Goal: Transaction & Acquisition: Purchase product/service

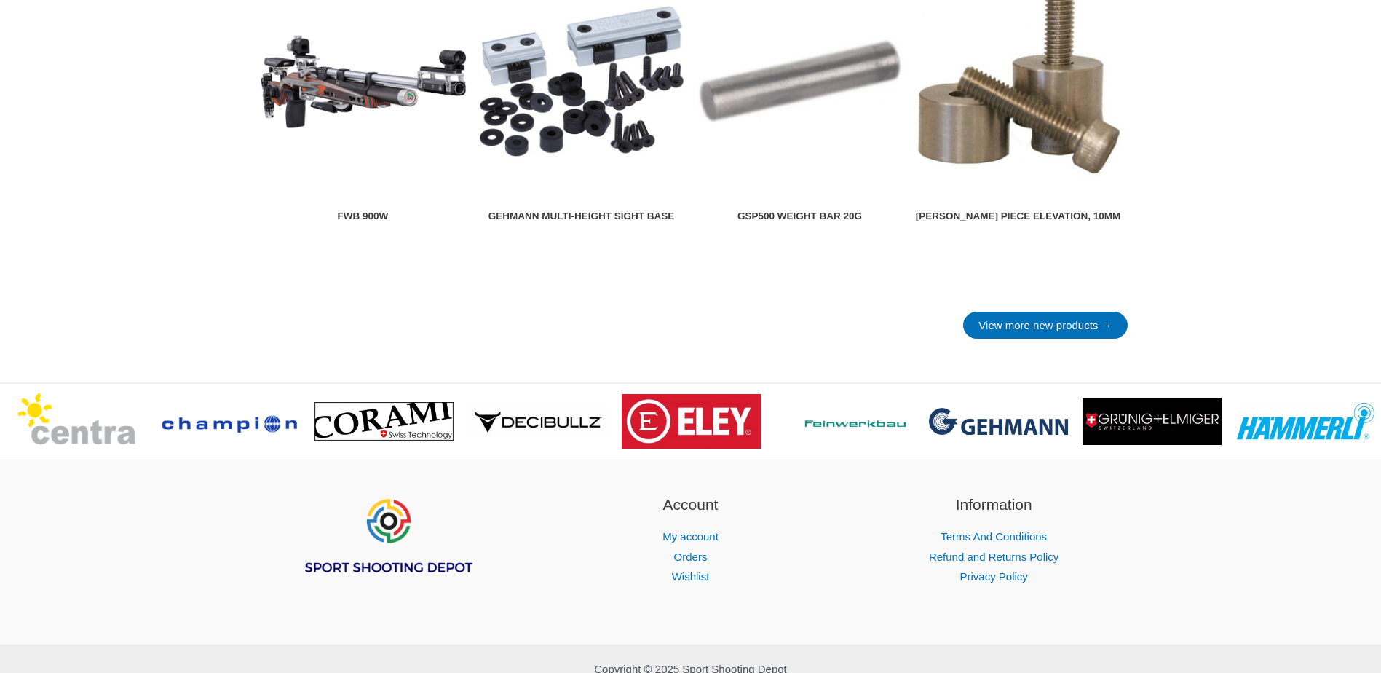
scroll to position [2029, 0]
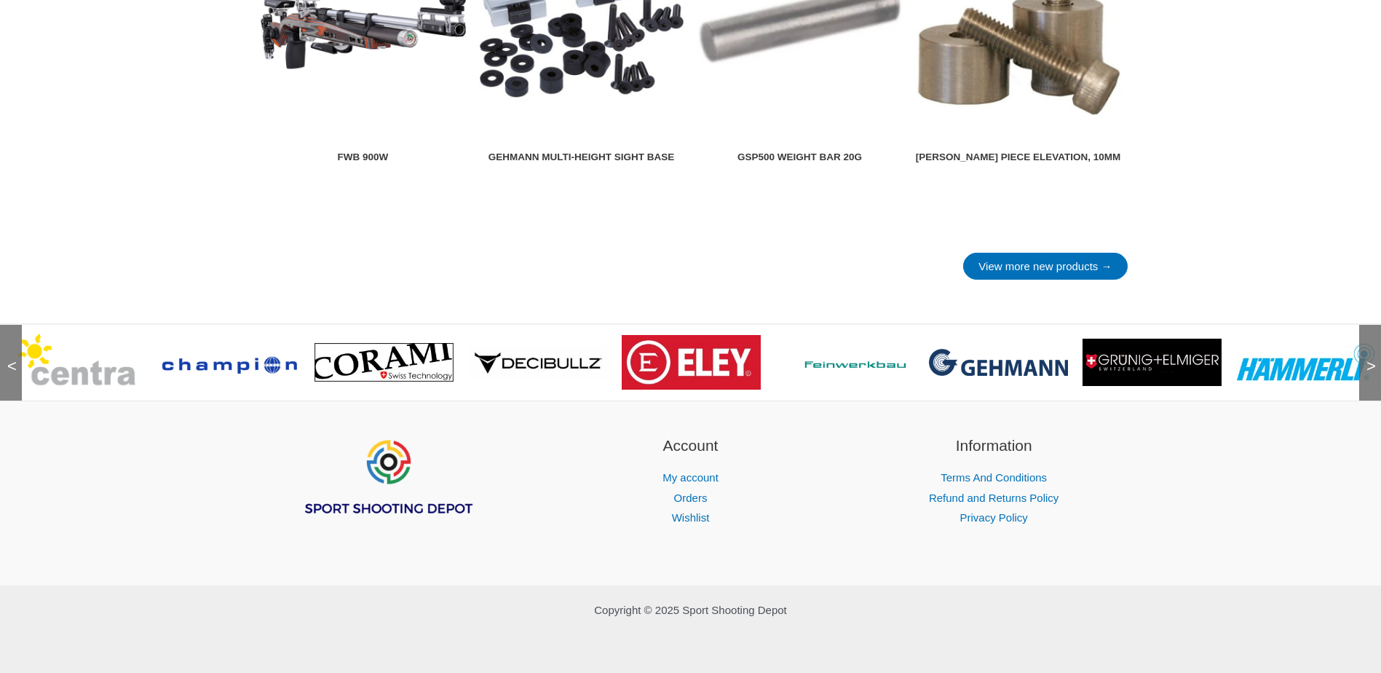
click at [1370, 359] on span ">" at bounding box center [1366, 351] width 15 height 15
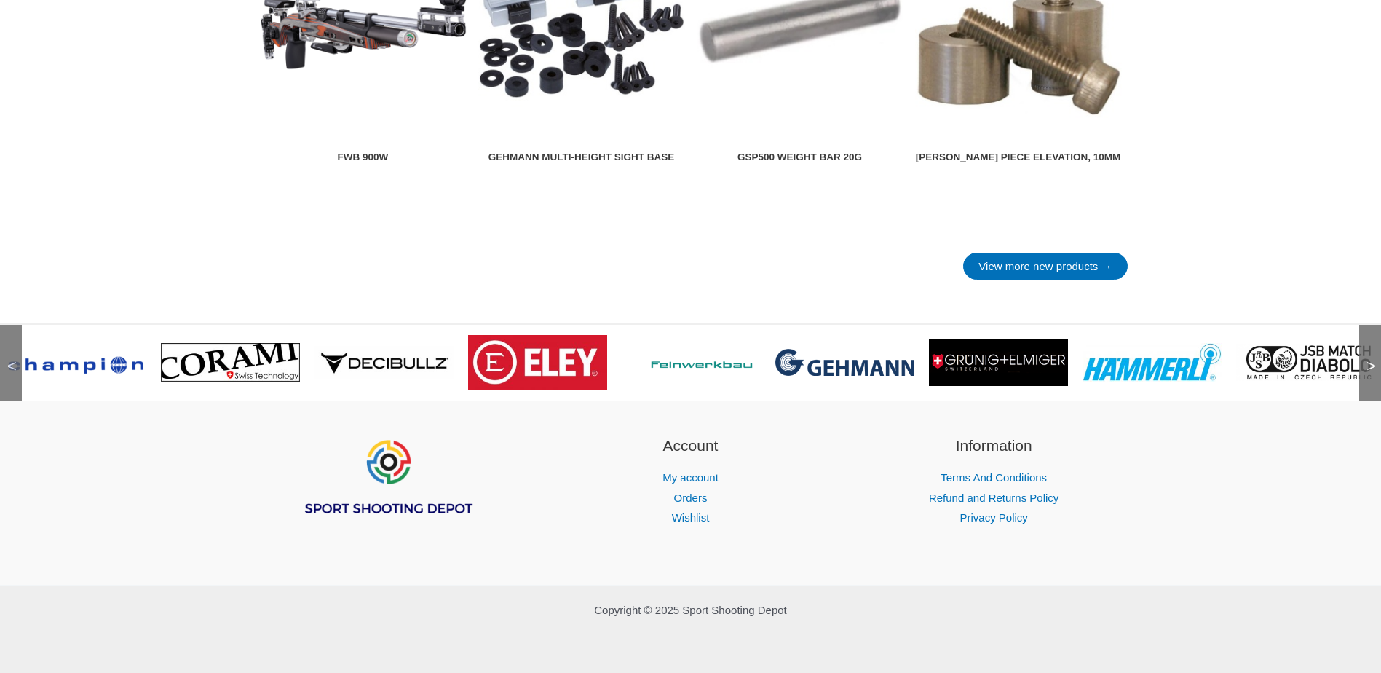
click at [1370, 359] on span ">" at bounding box center [1366, 351] width 15 height 15
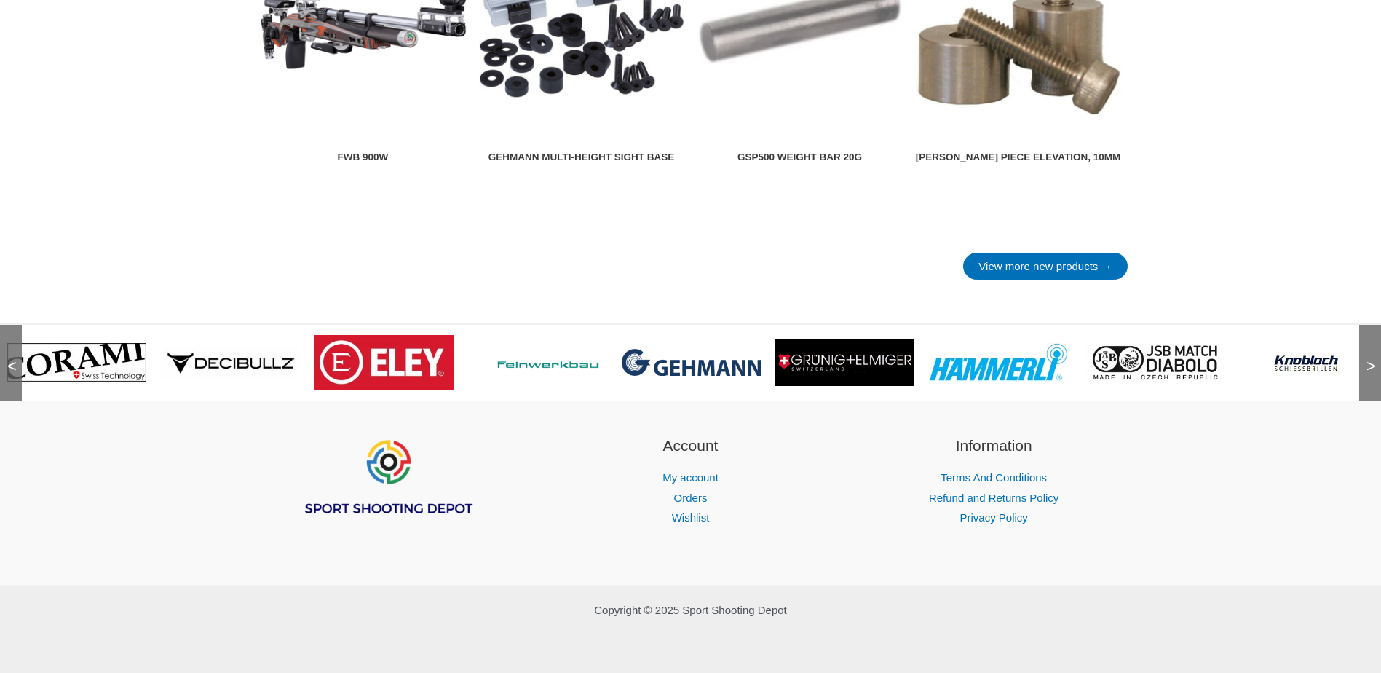
click at [1370, 359] on span ">" at bounding box center [1366, 351] width 15 height 15
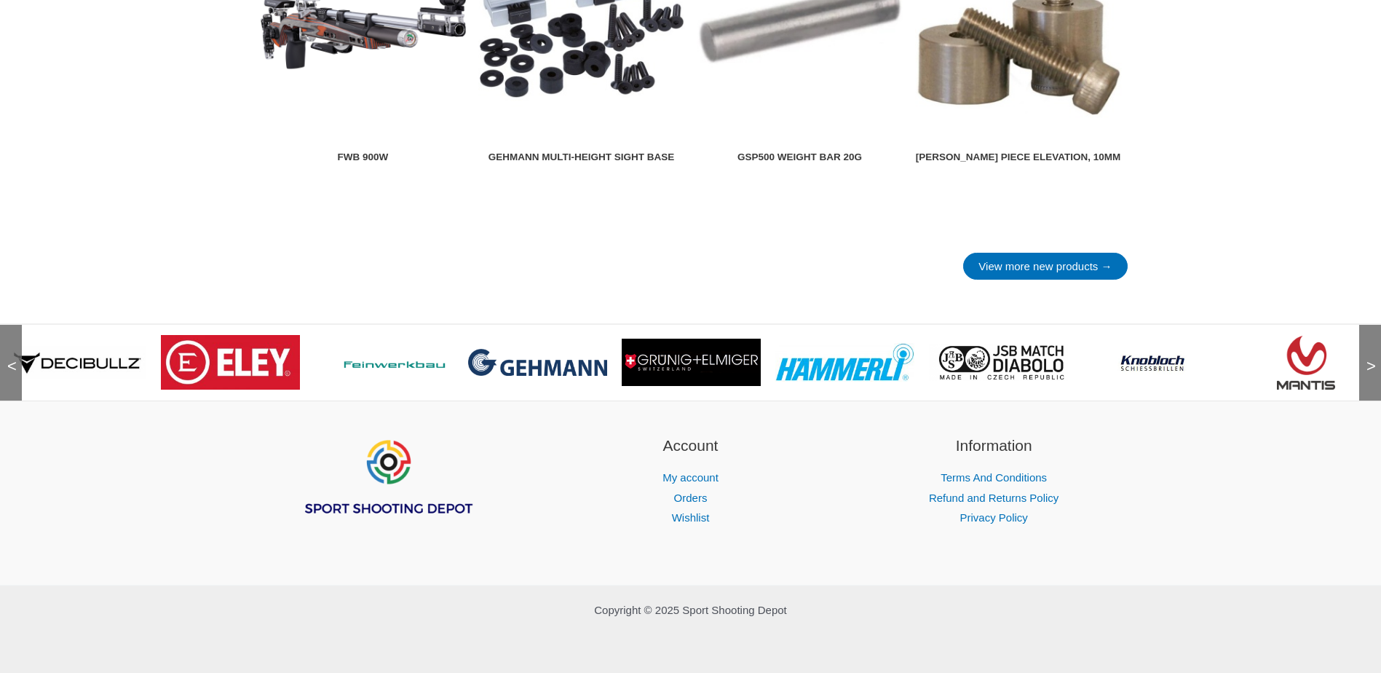
click at [1370, 359] on span ">" at bounding box center [1366, 351] width 15 height 15
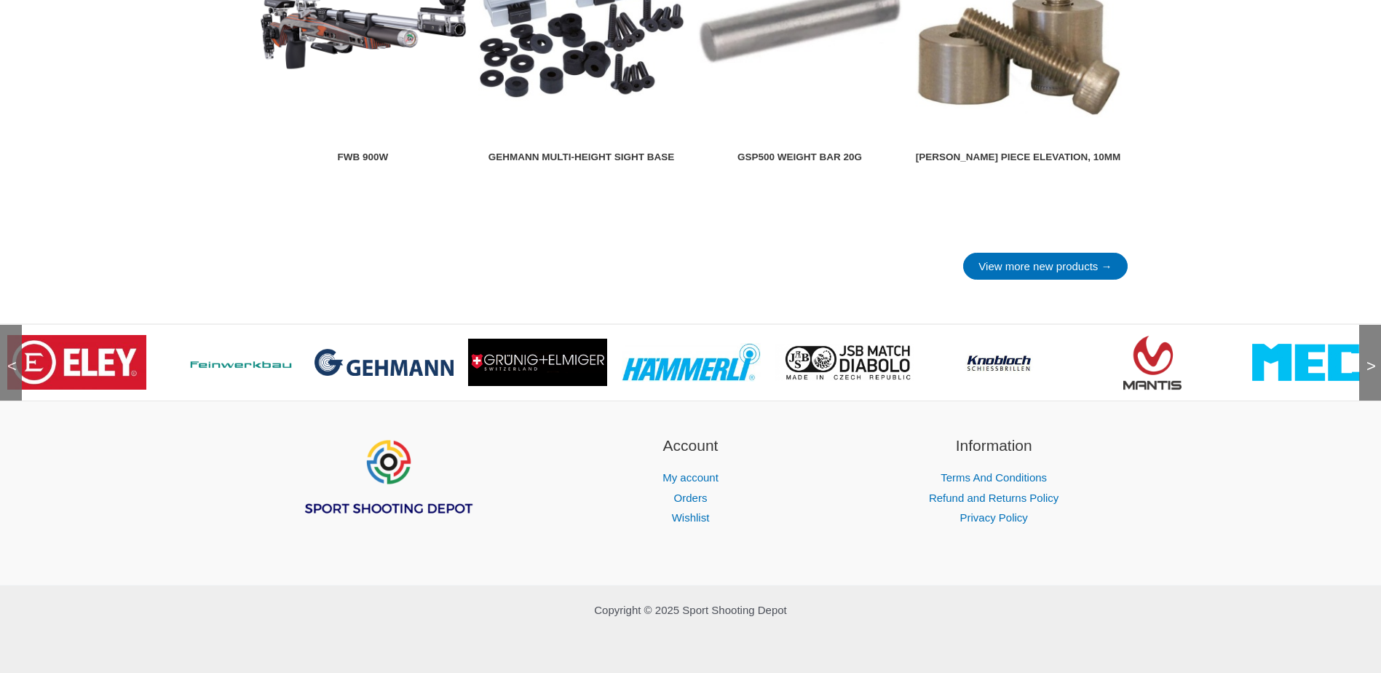
click at [1370, 359] on span ">" at bounding box center [1366, 351] width 15 height 15
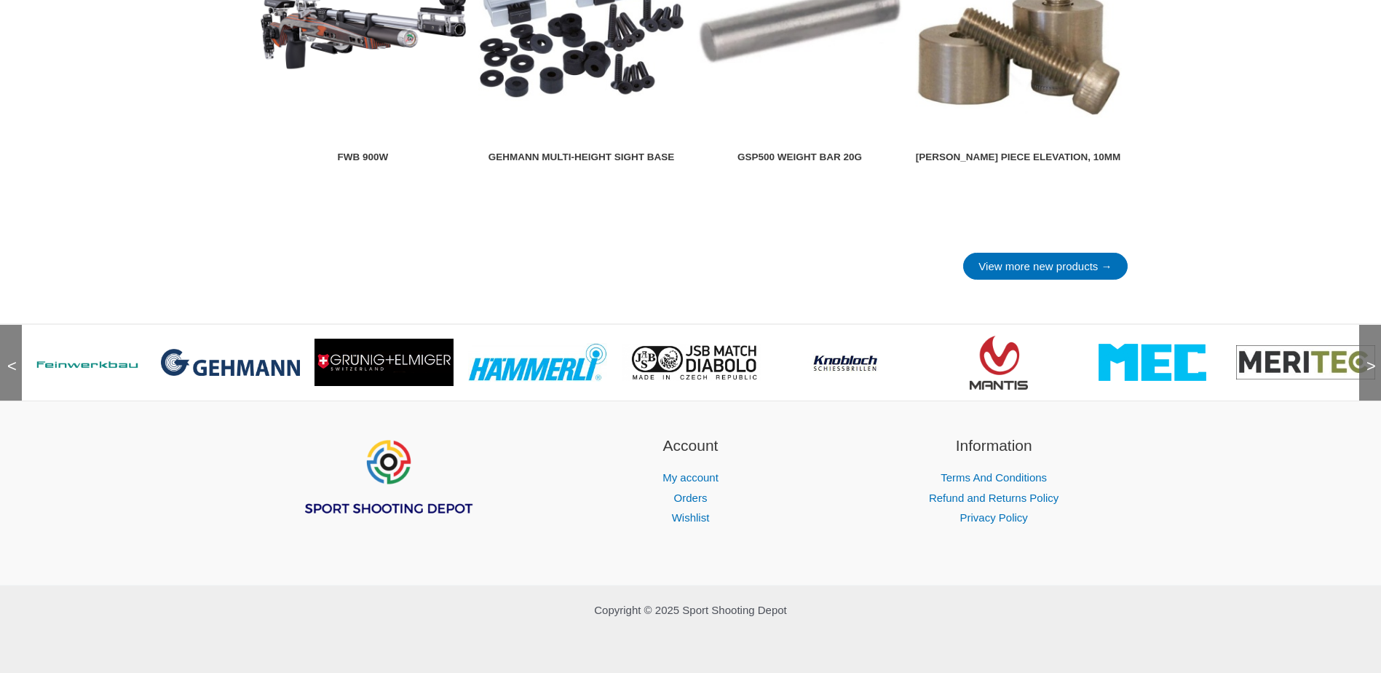
click at [1370, 359] on span ">" at bounding box center [1366, 351] width 15 height 15
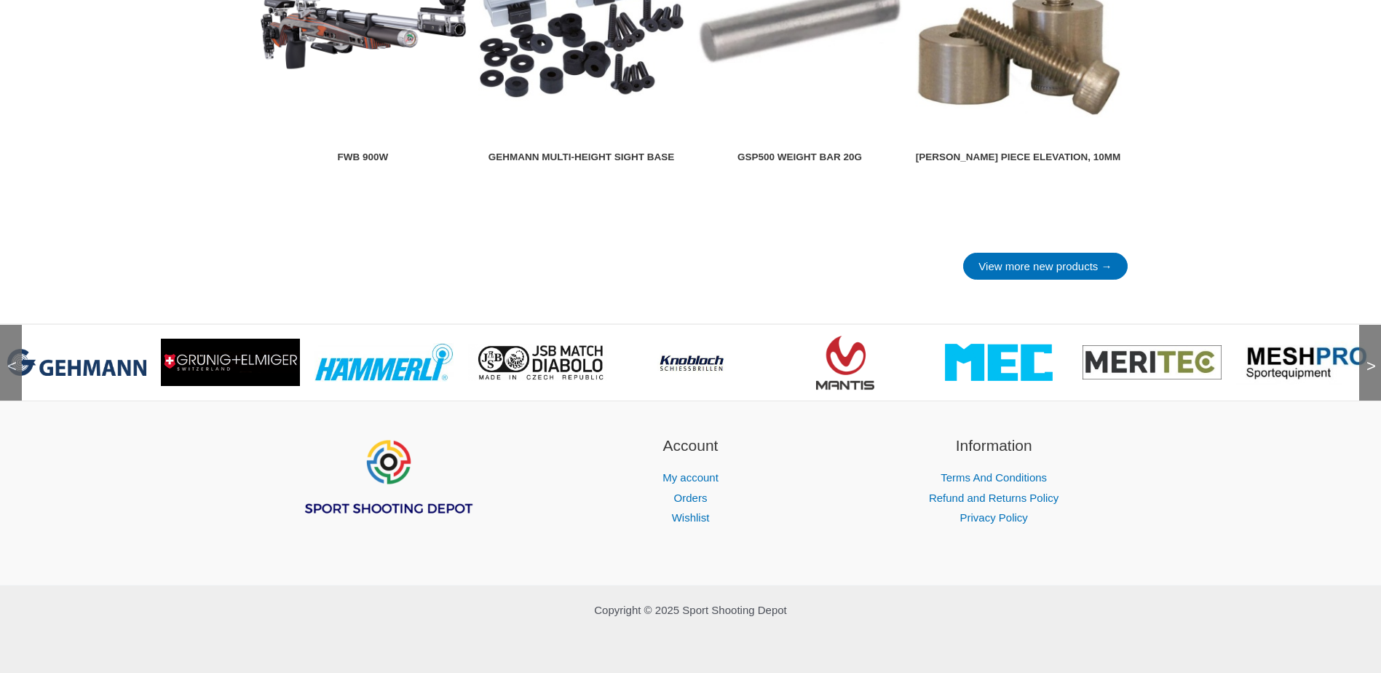
click at [1370, 359] on span ">" at bounding box center [1366, 351] width 15 height 15
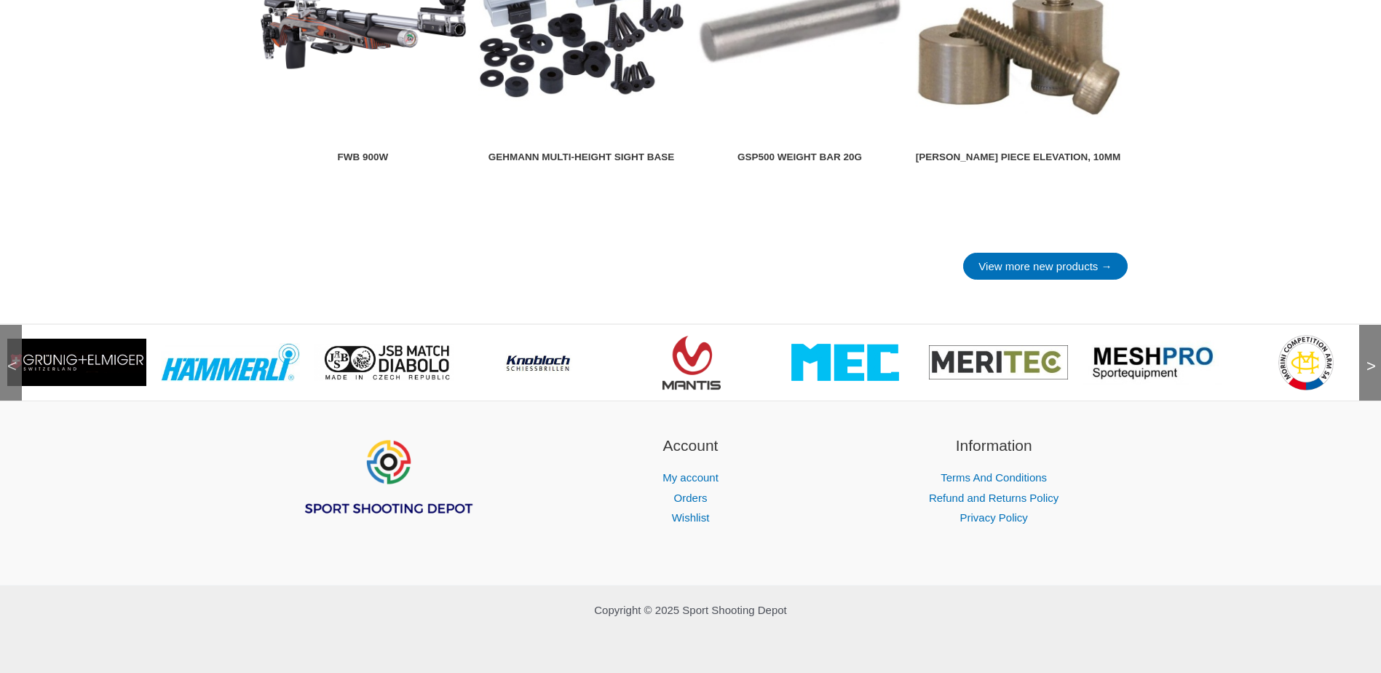
click at [1370, 359] on span ">" at bounding box center [1366, 351] width 15 height 15
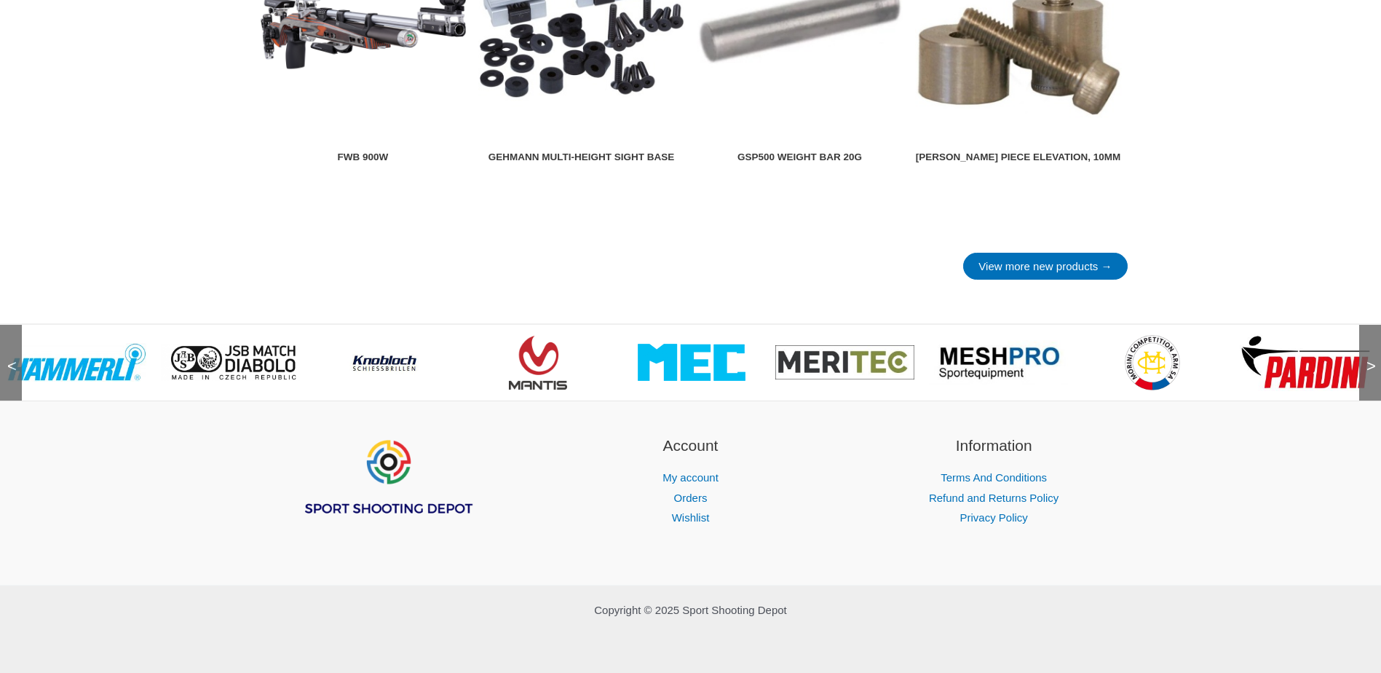
click at [1370, 359] on span ">" at bounding box center [1366, 351] width 15 height 15
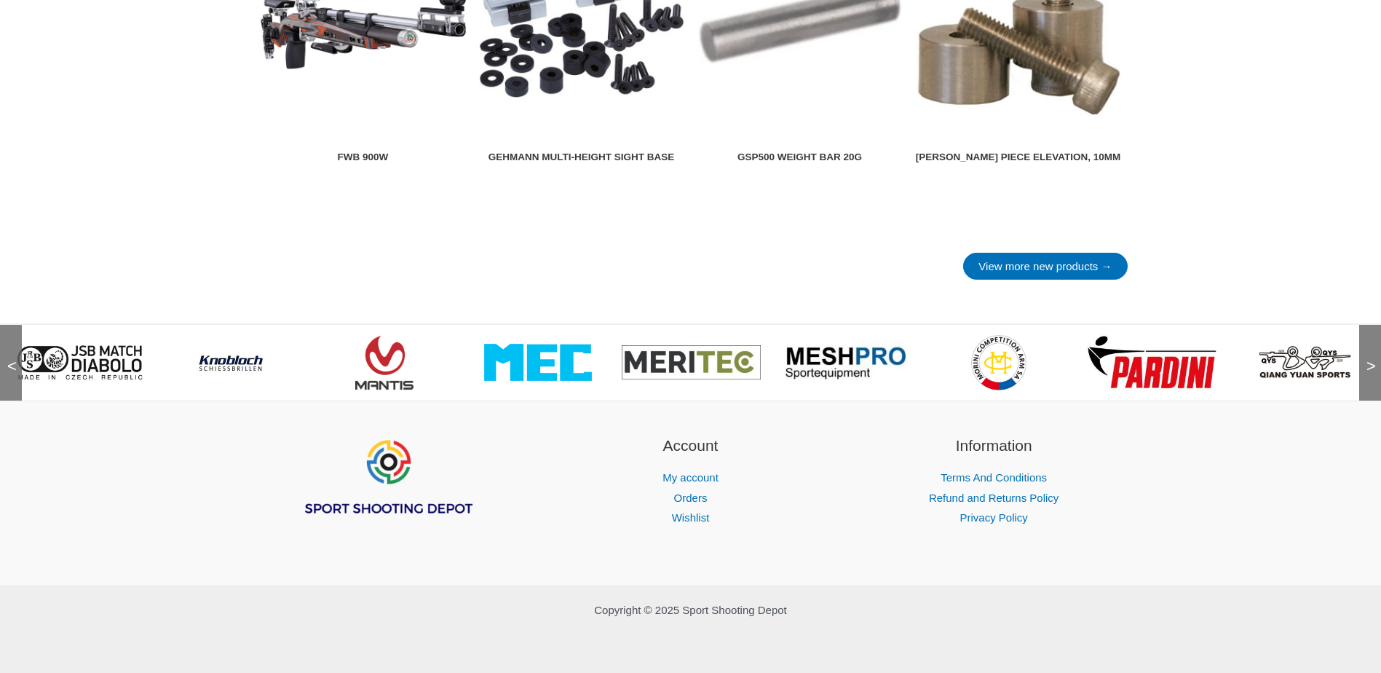
click at [1370, 359] on span ">" at bounding box center [1366, 351] width 15 height 15
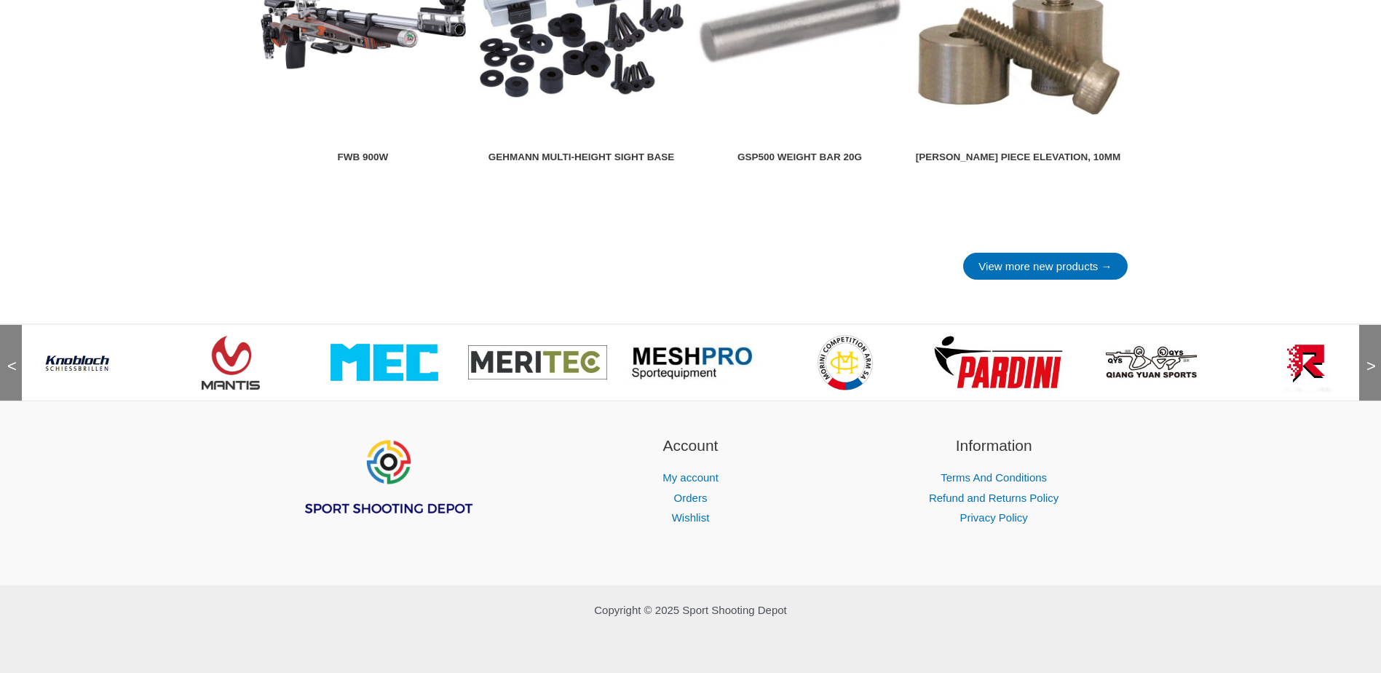
click at [1370, 359] on span ">" at bounding box center [1366, 351] width 15 height 15
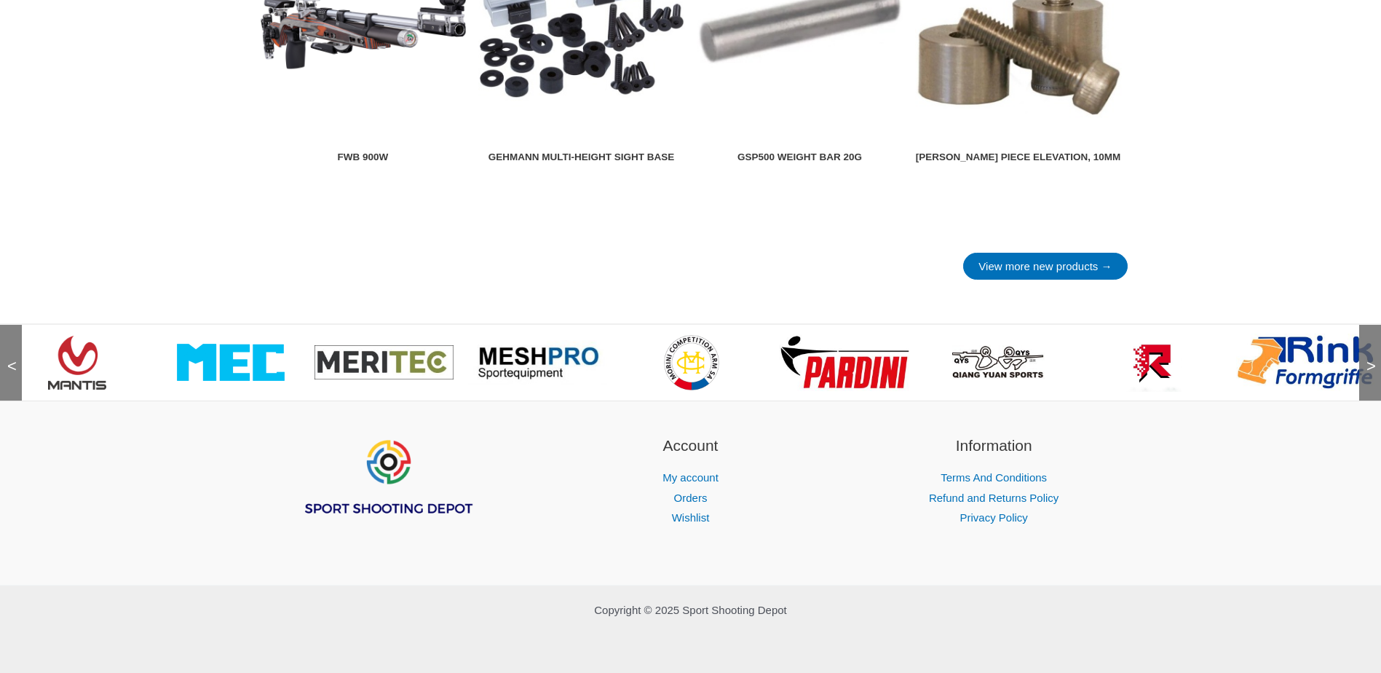
click at [1370, 359] on span ">" at bounding box center [1366, 351] width 15 height 15
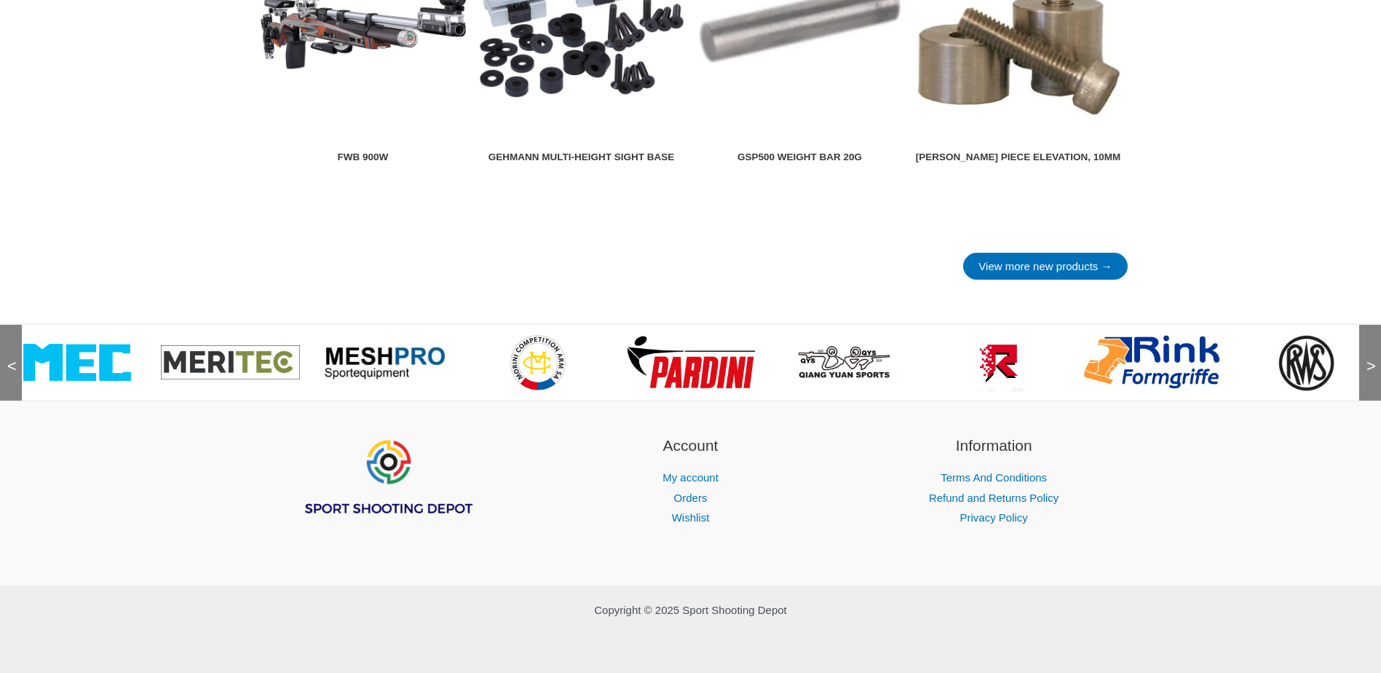
click at [1370, 359] on span ">" at bounding box center [1366, 351] width 15 height 15
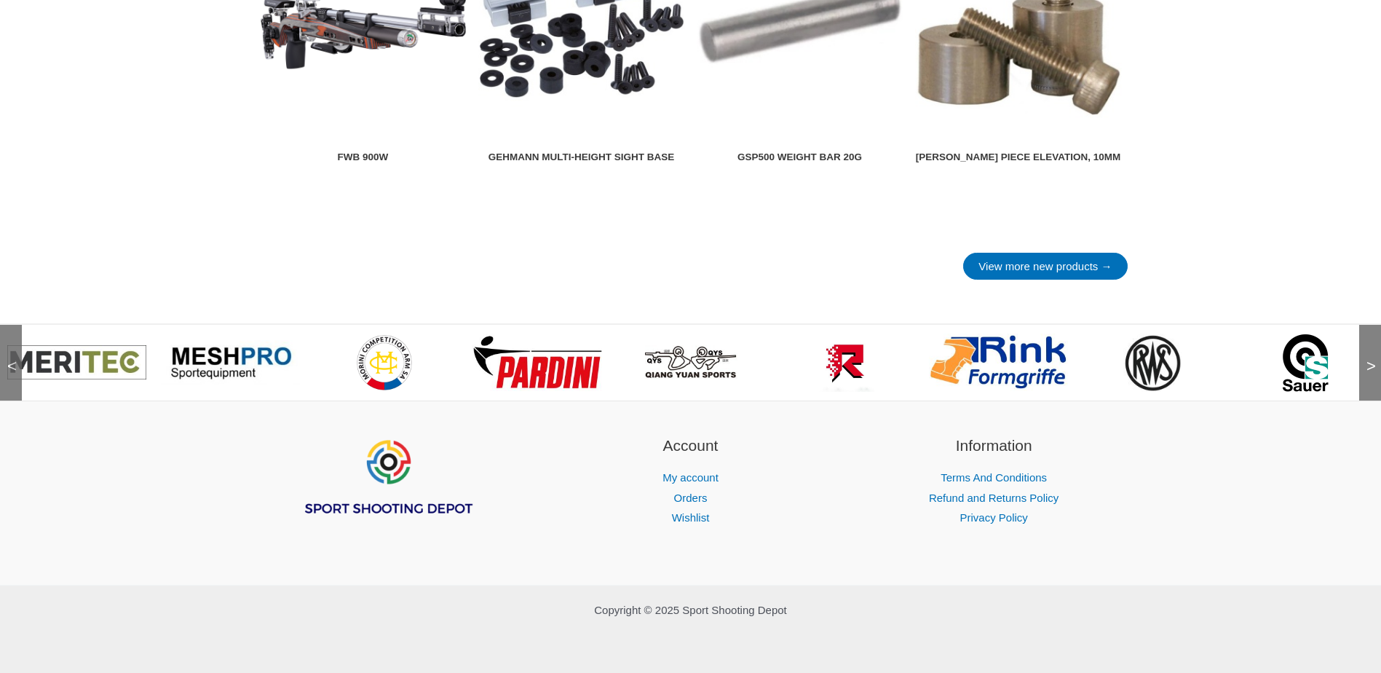
click at [1370, 359] on span ">" at bounding box center [1366, 351] width 15 height 15
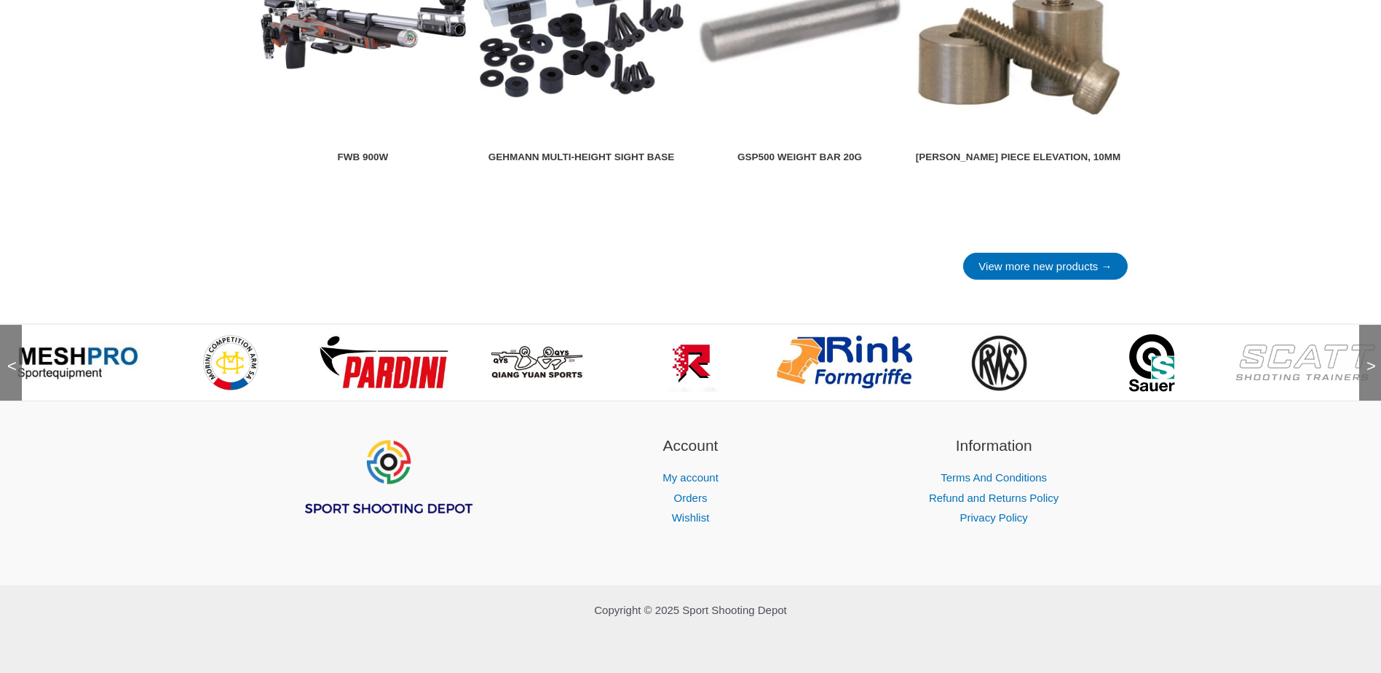
click at [1370, 359] on span ">" at bounding box center [1366, 351] width 15 height 15
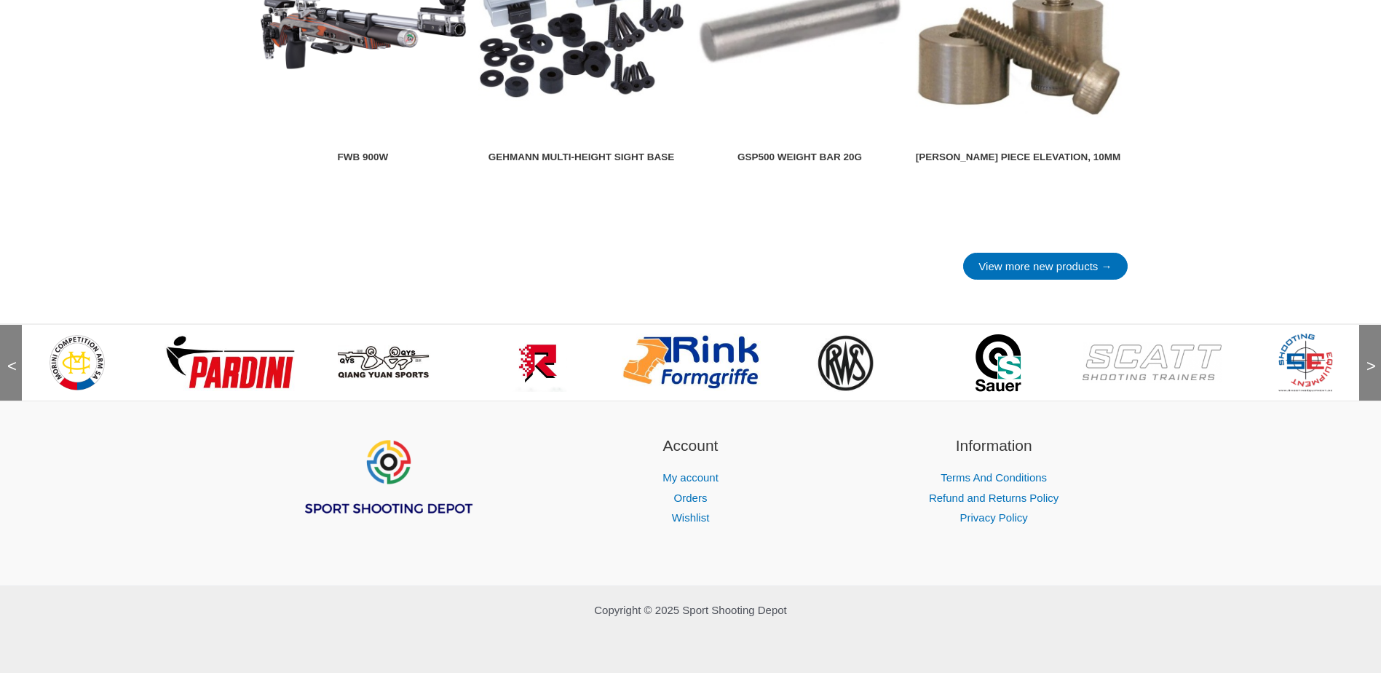
click at [1367, 359] on span ">" at bounding box center [1366, 351] width 15 height 15
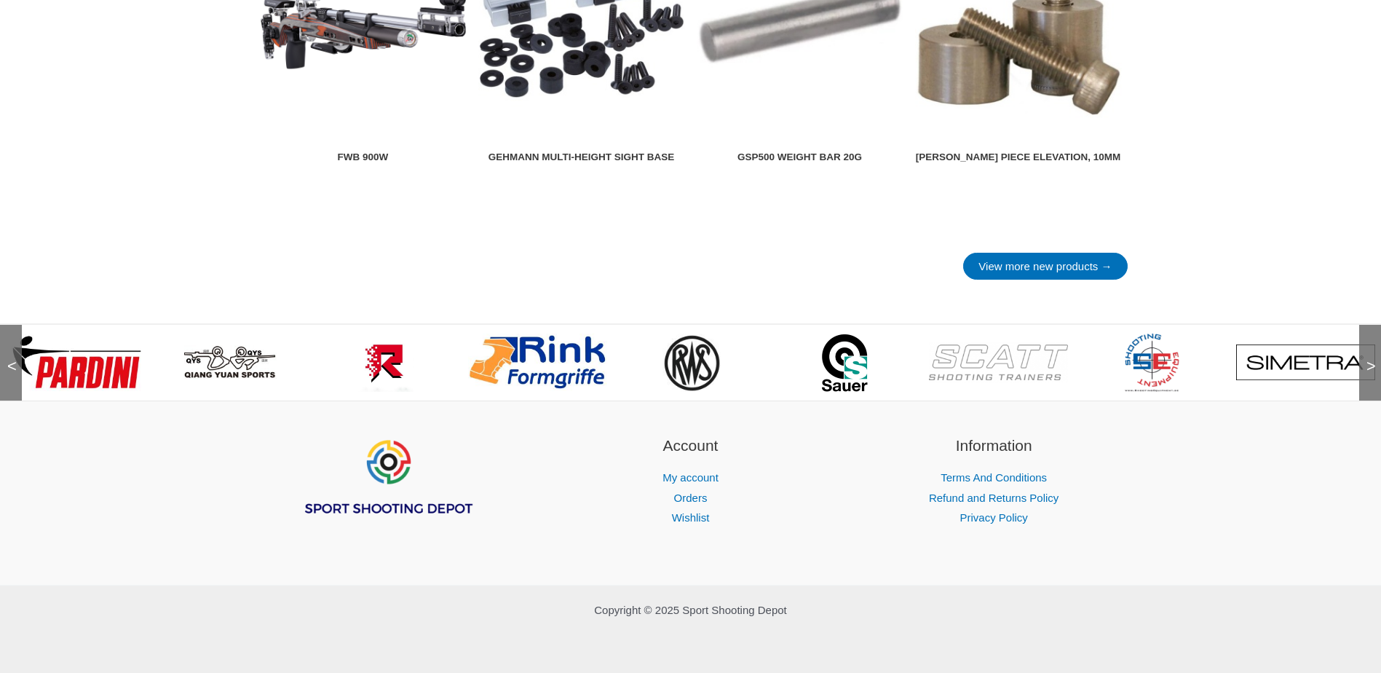
click at [1367, 359] on span ">" at bounding box center [1366, 351] width 15 height 15
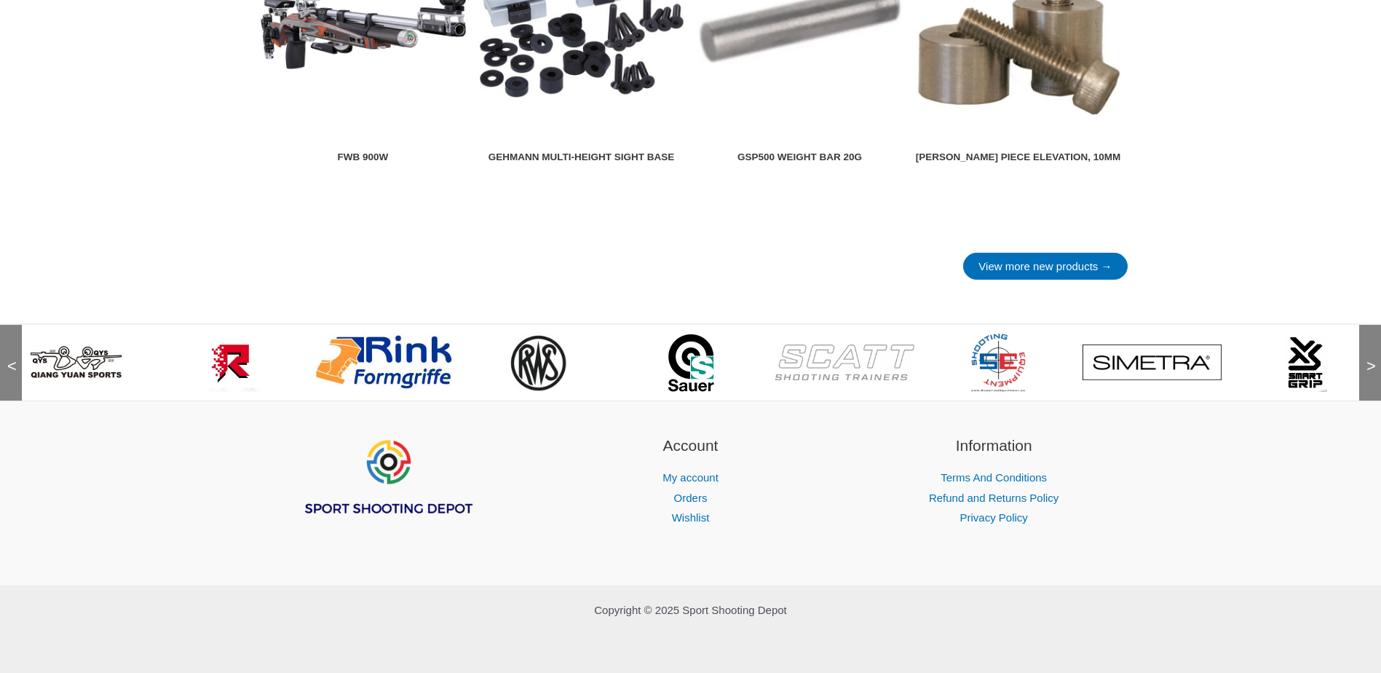
click at [1367, 359] on span ">" at bounding box center [1366, 351] width 15 height 15
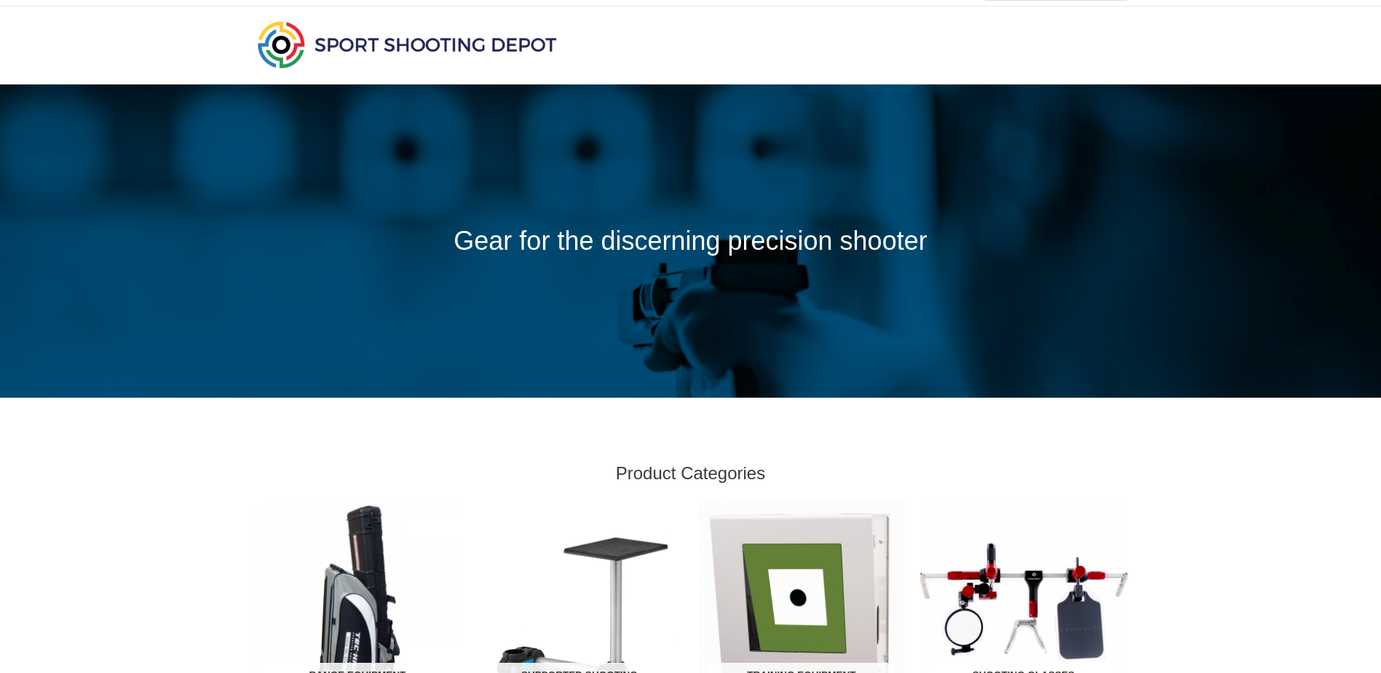
scroll to position [0, 0]
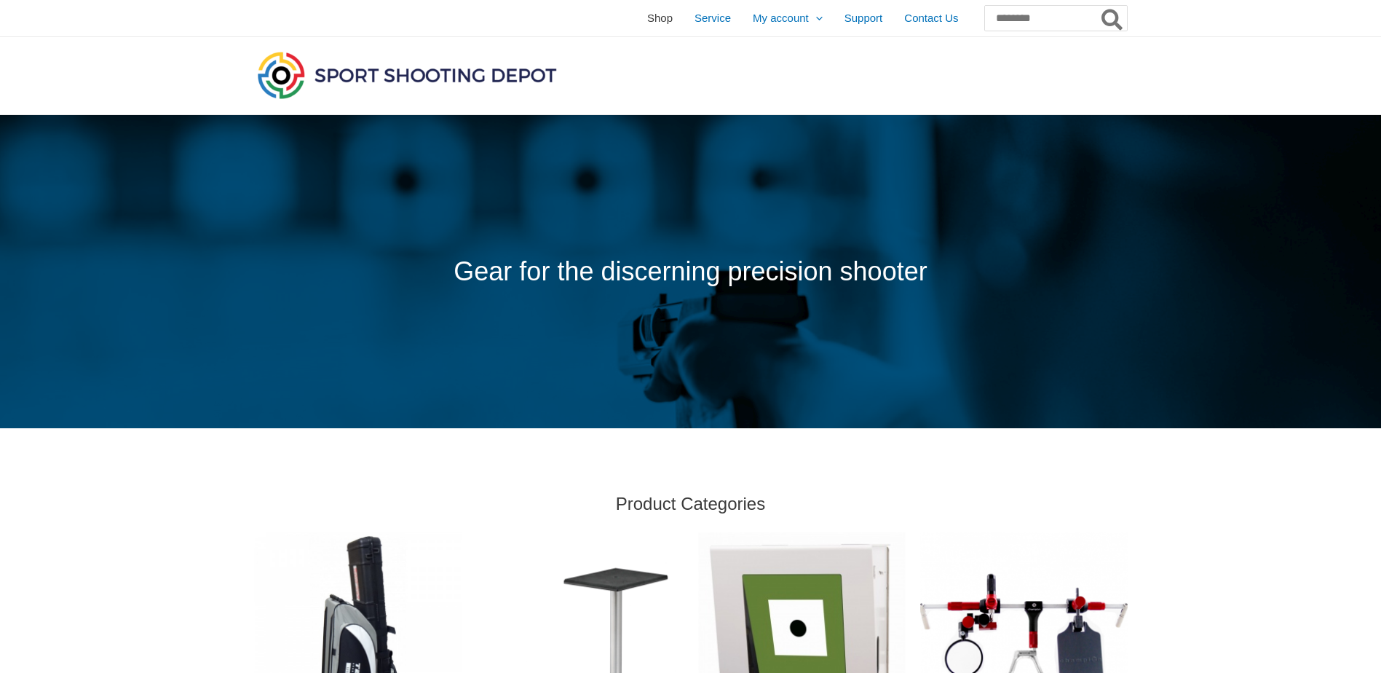
click at [647, 19] on span "Shop" at bounding box center [659, 18] width 25 height 36
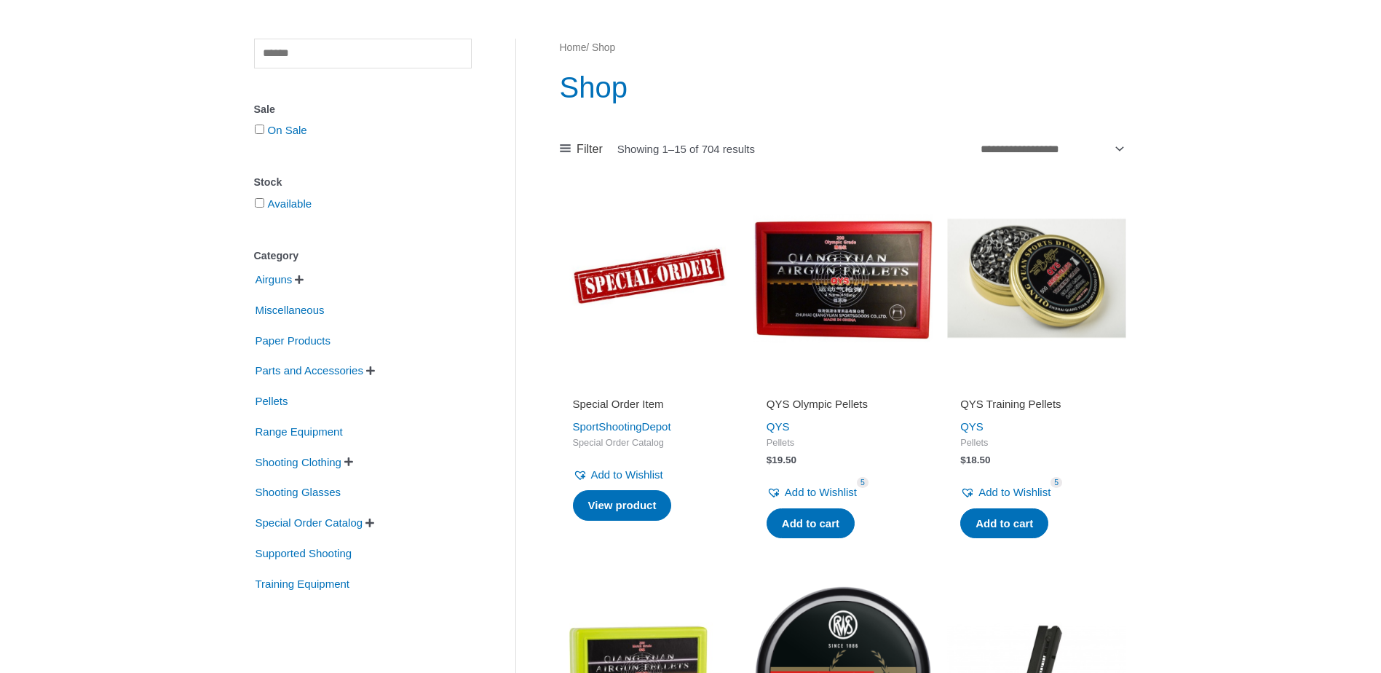
scroll to position [146, 0]
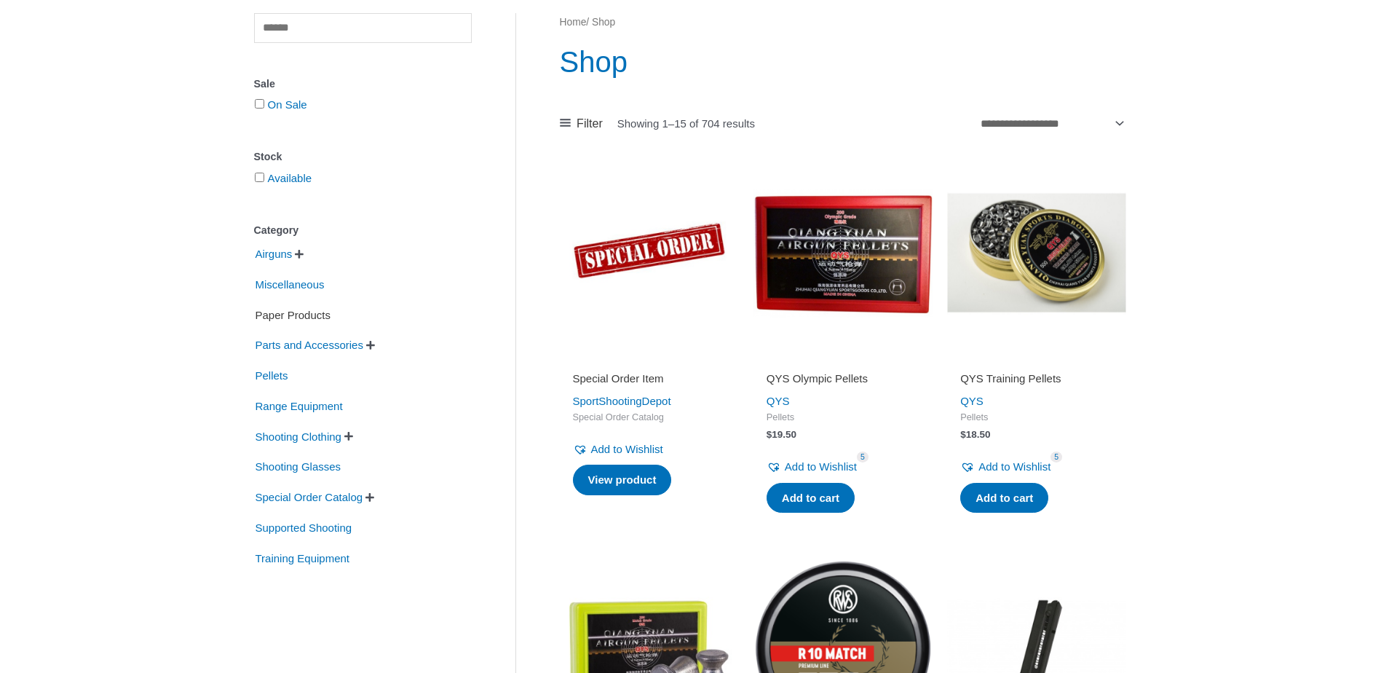
click at [314, 309] on span "Paper Products" at bounding box center [293, 315] width 78 height 25
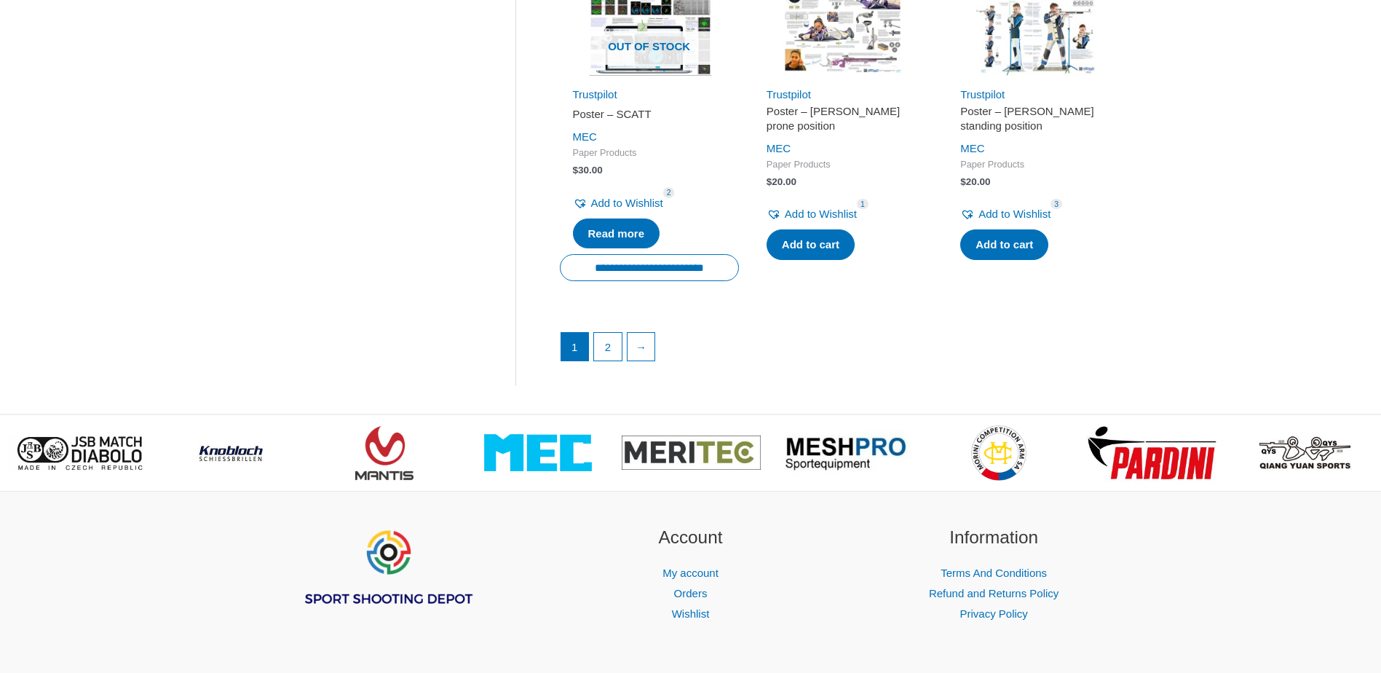
scroll to position [2111, 0]
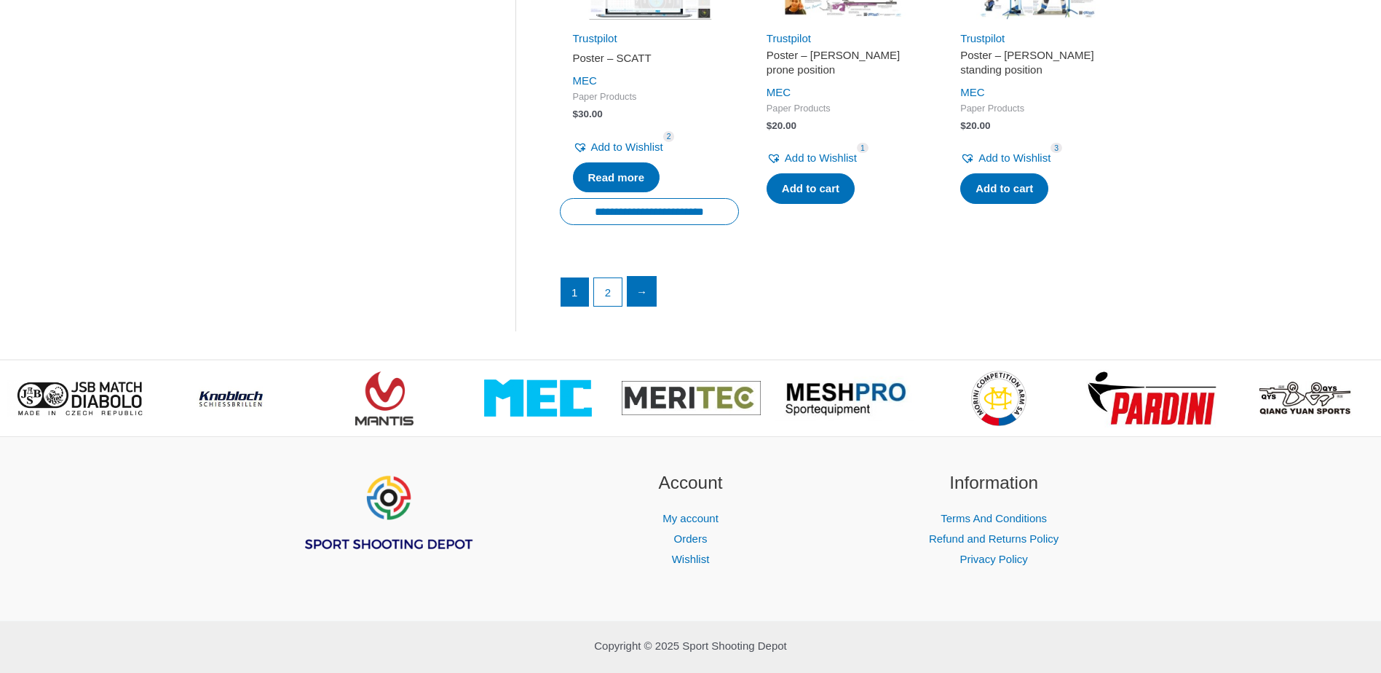
click at [641, 304] on link "→" at bounding box center [642, 291] width 29 height 29
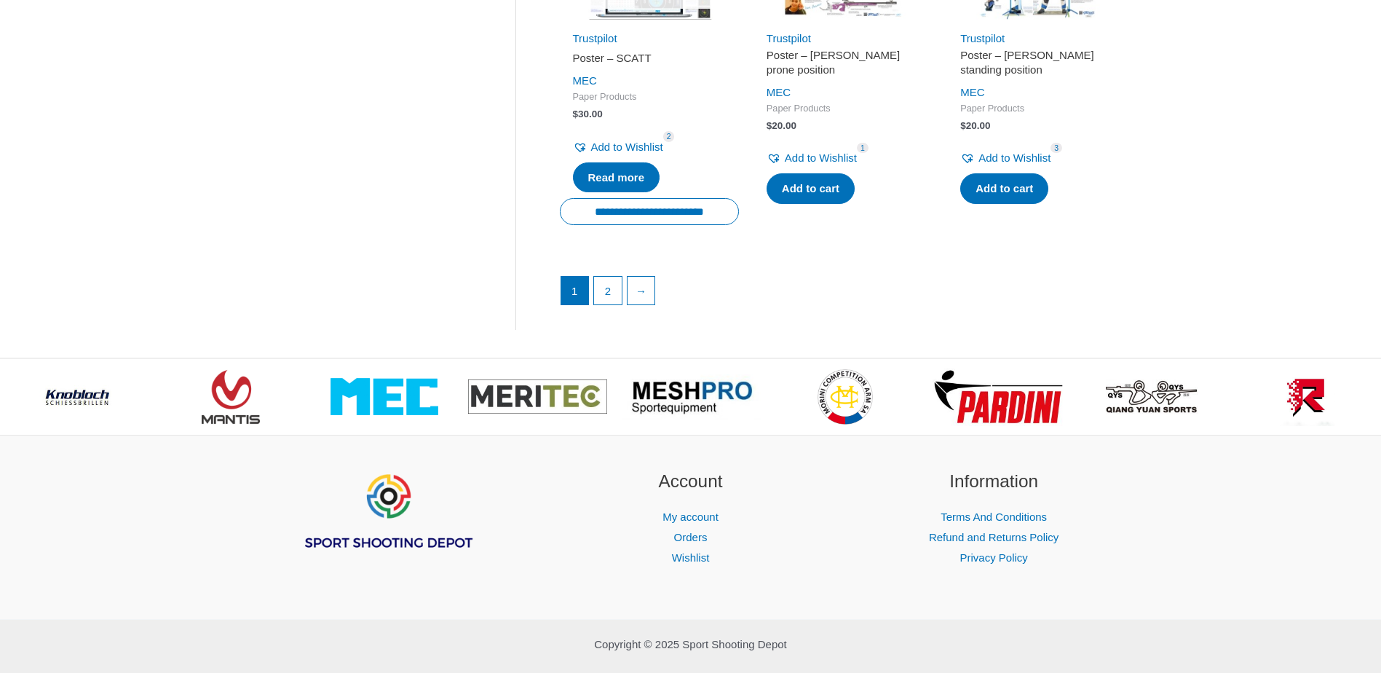
scroll to position [146, 0]
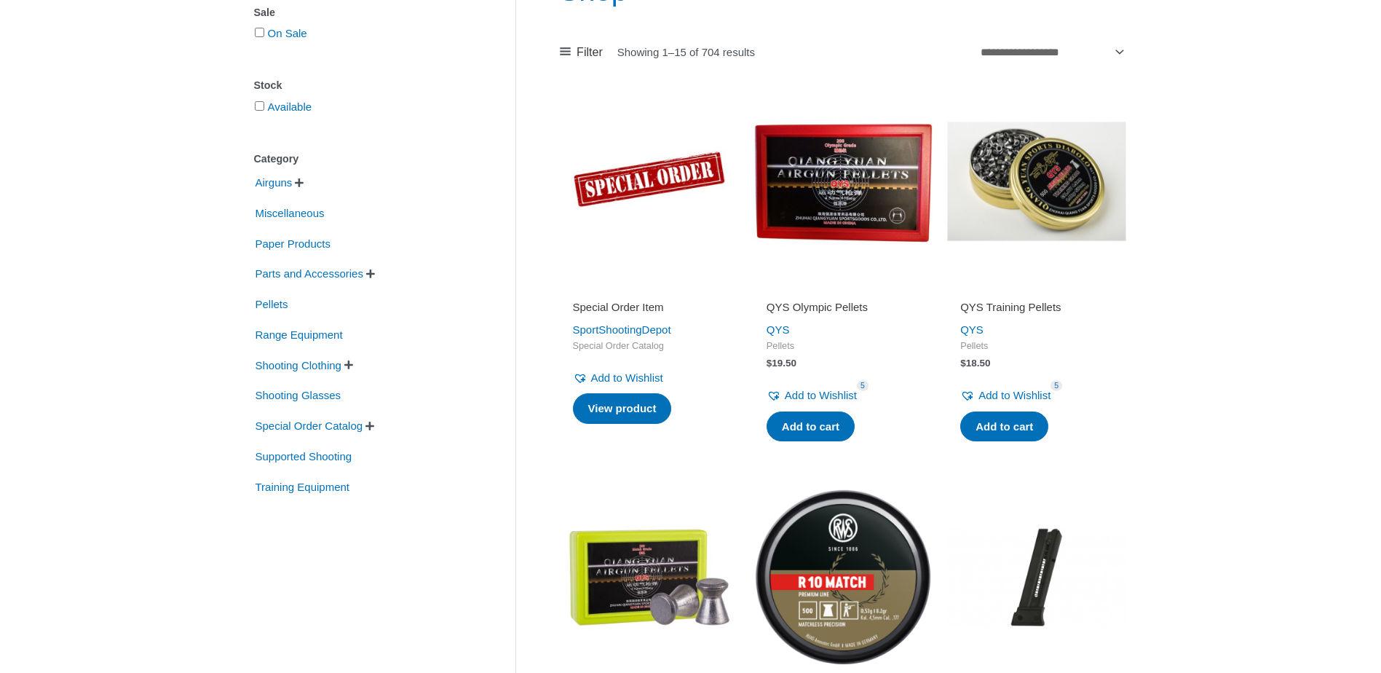
scroll to position [218, 0]
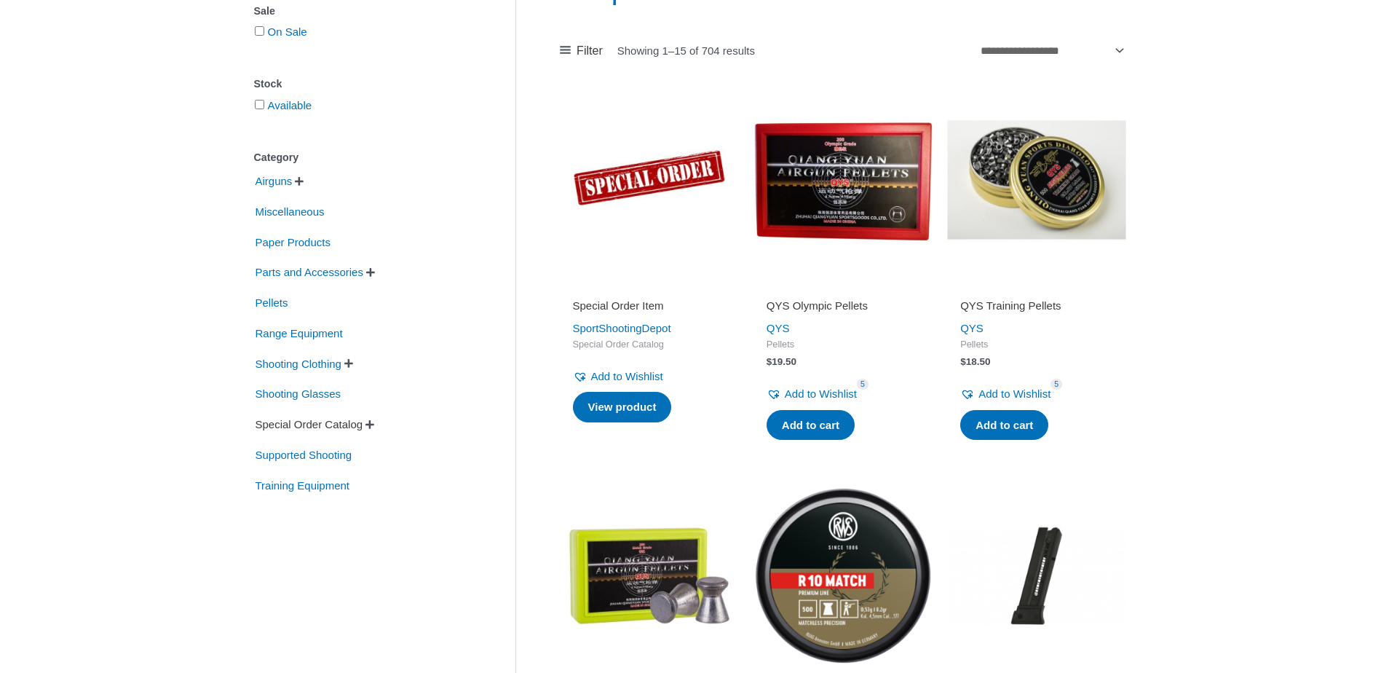
click at [313, 423] on span "Special Order Catalog" at bounding box center [309, 424] width 111 height 25
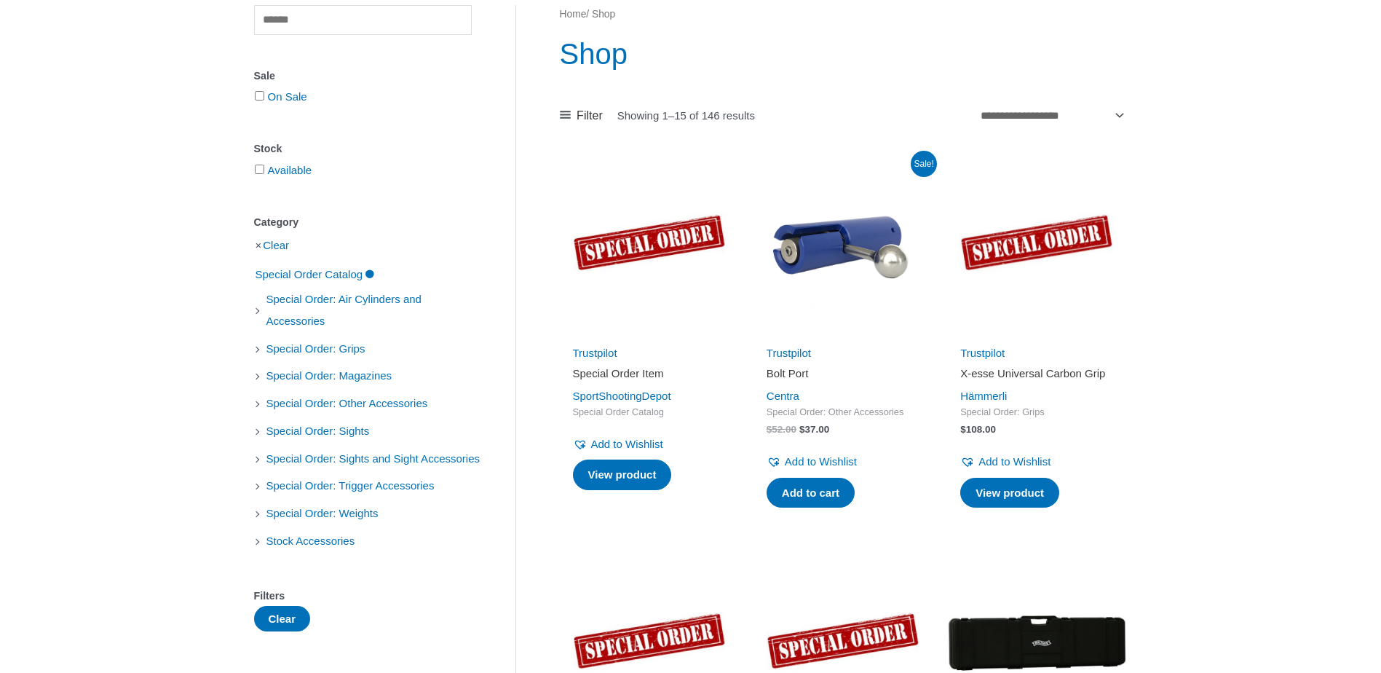
scroll to position [146, 0]
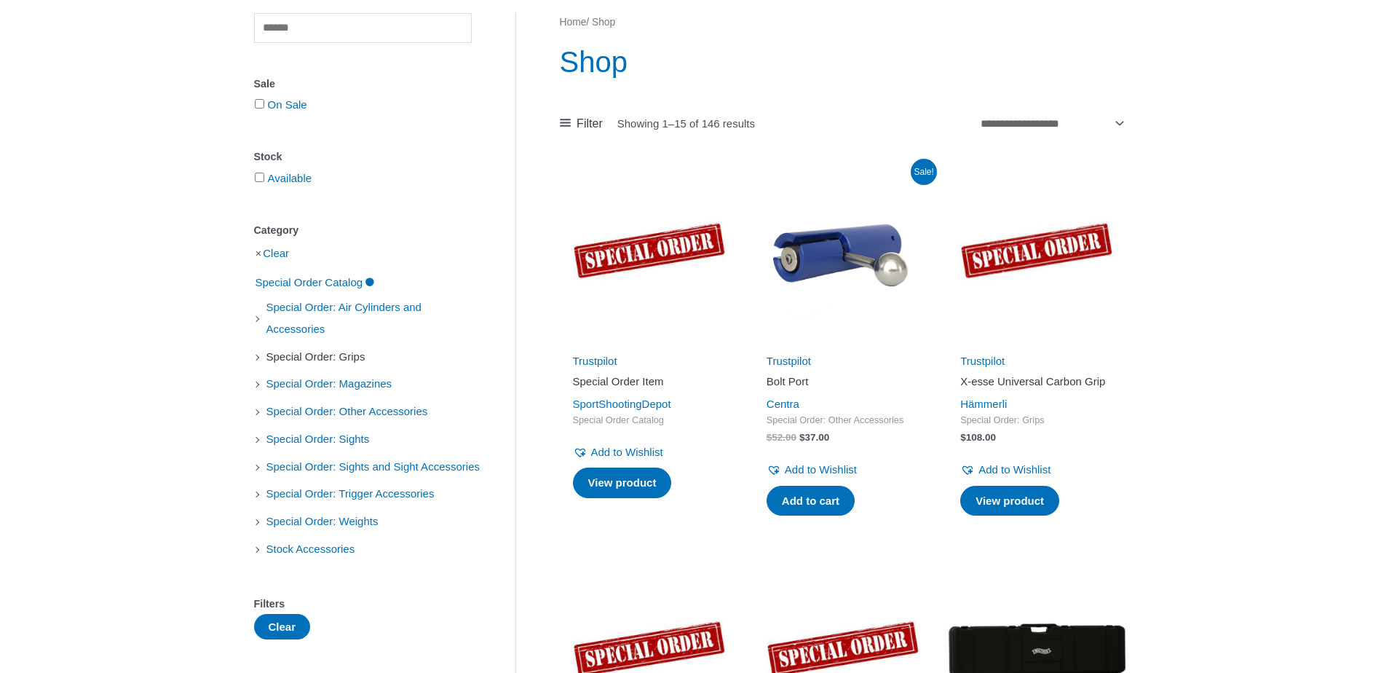
click at [317, 361] on span "Special Order: Grips" at bounding box center [316, 356] width 102 height 25
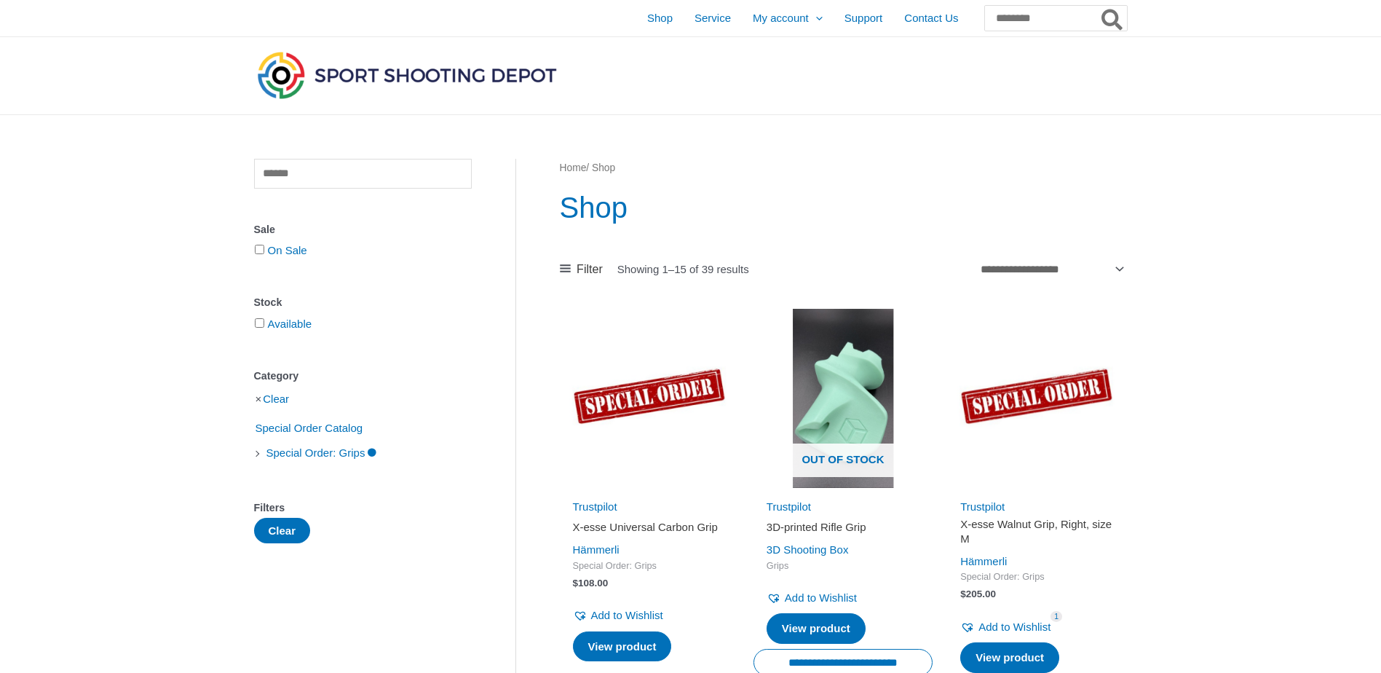
click at [579, 167] on link "Home" at bounding box center [573, 167] width 27 height 11
